Goal: Check status: Check status

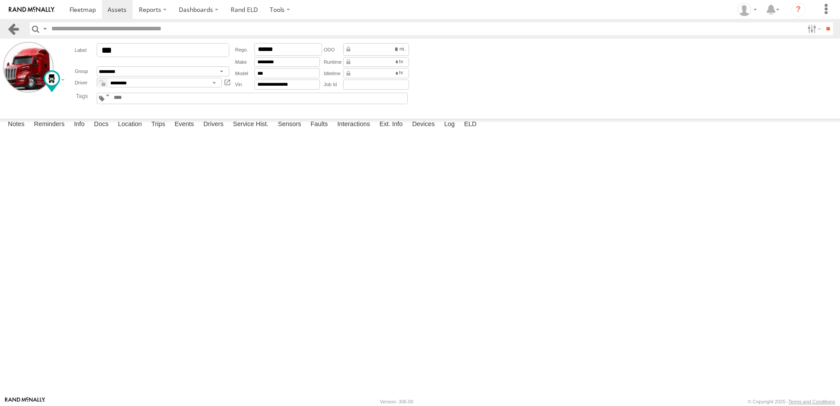
click at [13, 29] on link at bounding box center [13, 28] width 13 height 13
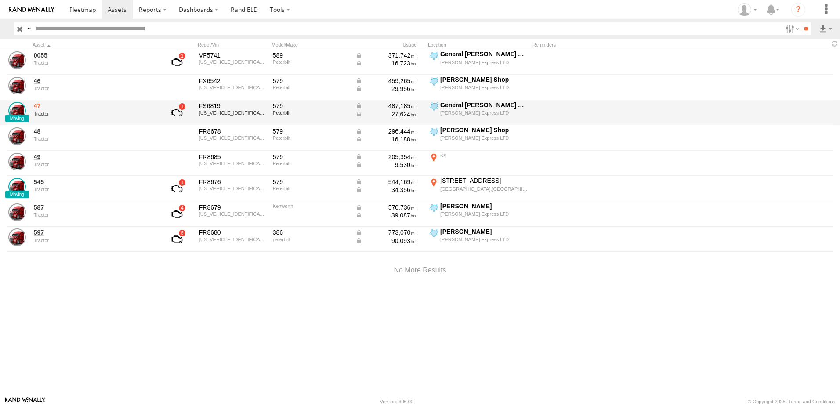
click at [39, 108] on link "47" at bounding box center [94, 106] width 120 height 8
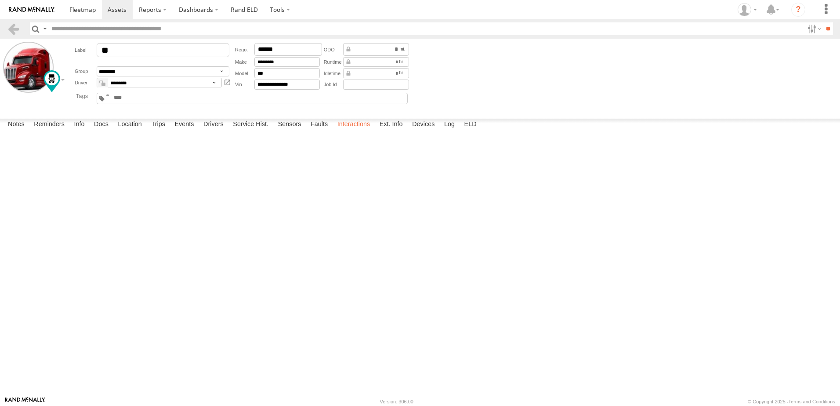
click at [350, 131] on label "Interactions" at bounding box center [354, 125] width 42 height 12
click at [9, 28] on link at bounding box center [13, 28] width 13 height 13
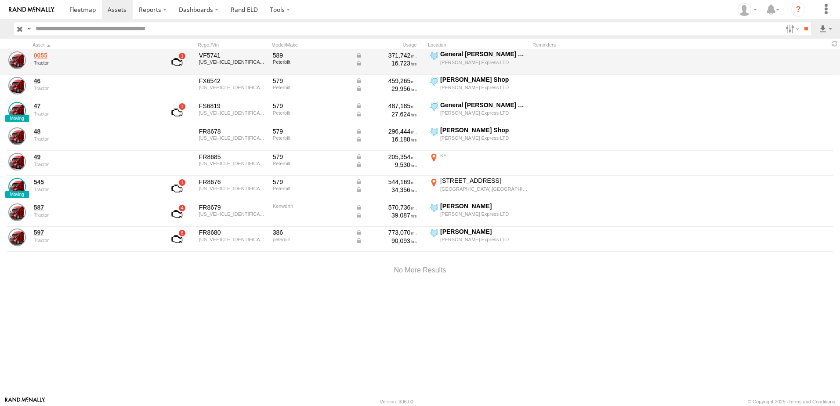
click at [64, 57] on link "0055" at bounding box center [94, 55] width 120 height 8
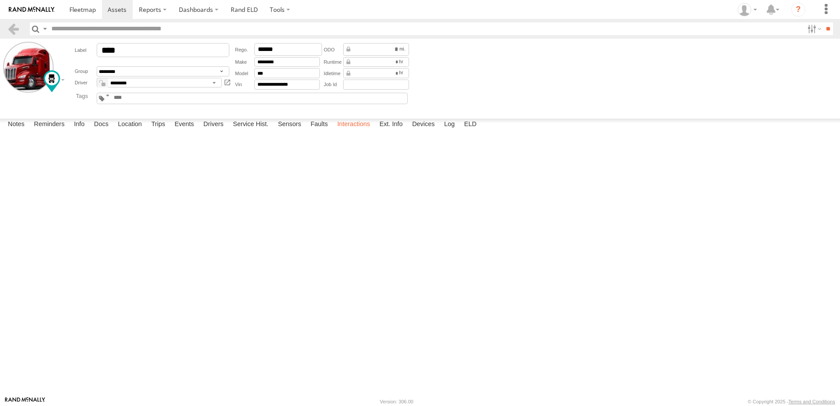
click at [349, 131] on label "Interactions" at bounding box center [354, 125] width 42 height 12
click at [12, 25] on link at bounding box center [13, 28] width 13 height 13
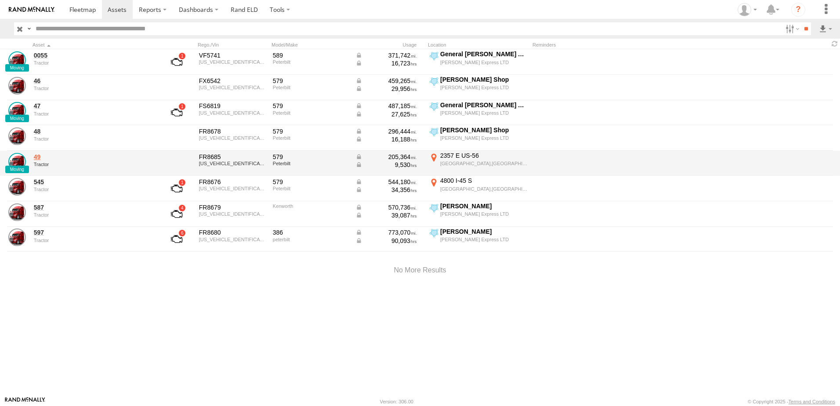
click at [36, 156] on link "49" at bounding box center [94, 157] width 120 height 8
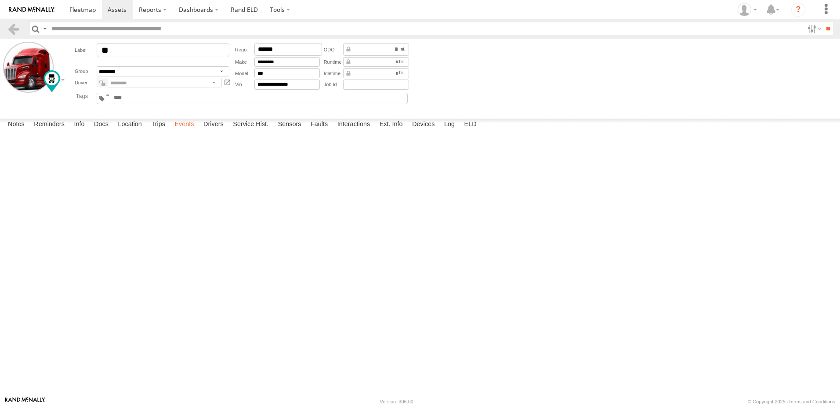
click at [188, 131] on label "Events" at bounding box center [184, 125] width 28 height 12
click at [131, 131] on label "Location" at bounding box center [129, 125] width 33 height 12
click at [14, 28] on link at bounding box center [13, 28] width 13 height 13
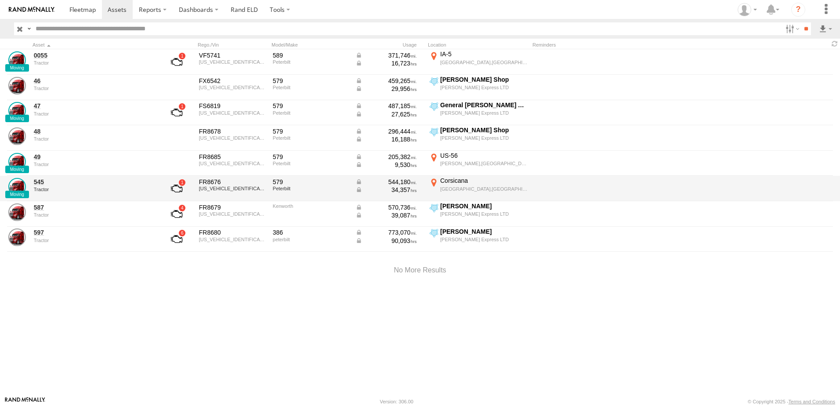
click at [445, 179] on div "Corsicana" at bounding box center [483, 181] width 87 height 8
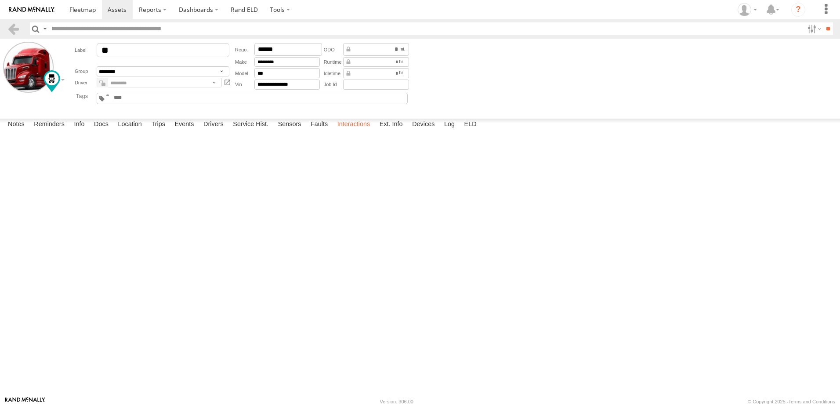
click at [361, 131] on label "Interactions" at bounding box center [354, 125] width 42 height 12
click at [13, 25] on link at bounding box center [13, 28] width 13 height 13
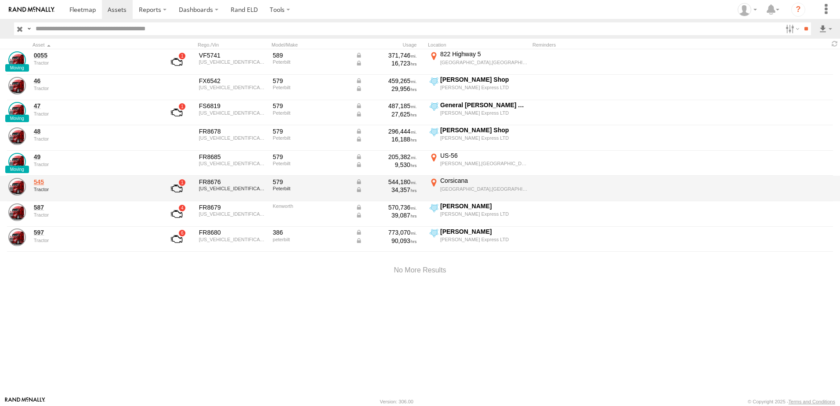
click at [38, 181] on link "545" at bounding box center [94, 182] width 120 height 8
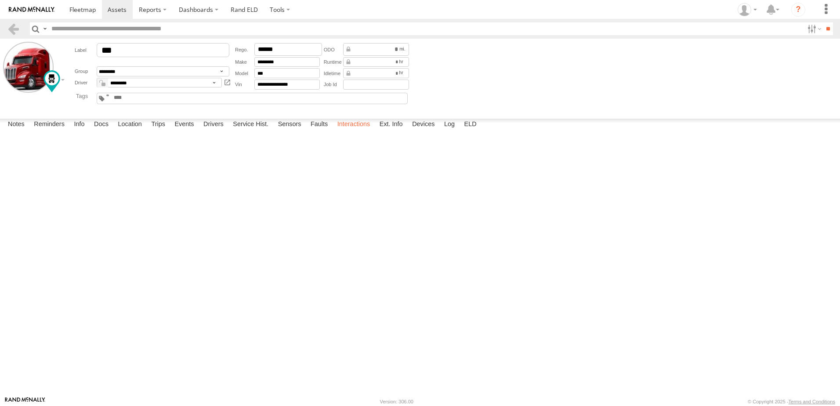
click at [353, 131] on label "Interactions" at bounding box center [354, 125] width 42 height 12
click at [136, 131] on label "Location" at bounding box center [129, 125] width 33 height 12
click at [0, 0] on label at bounding box center [0, 0] width 0 height 0
click at [0, 0] on span "Basemaps" at bounding box center [0, 0] width 0 height 0
click at [0, 0] on span "Roadmap" at bounding box center [0, 0] width 0 height 0
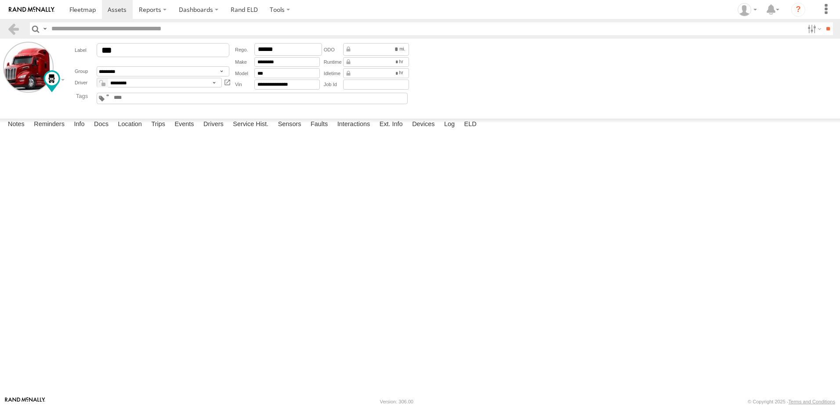
click at [0, 0] on span "Satellite + Roadmap" at bounding box center [0, 0] width 0 height 0
click at [137, 131] on label "Location" at bounding box center [129, 125] width 33 height 12
drag, startPoint x: 542, startPoint y: 275, endPoint x: 431, endPoint y: 237, distance: 117.8
click at [0, 0] on div "545" at bounding box center [0, 0] width 0 height 0
click at [12, 28] on link at bounding box center [13, 28] width 13 height 13
